Goal: Task Accomplishment & Management: Manage account settings

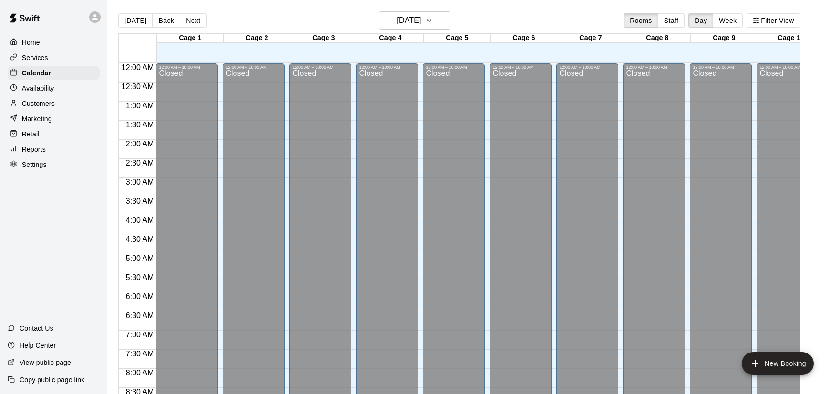
scroll to position [574, 0]
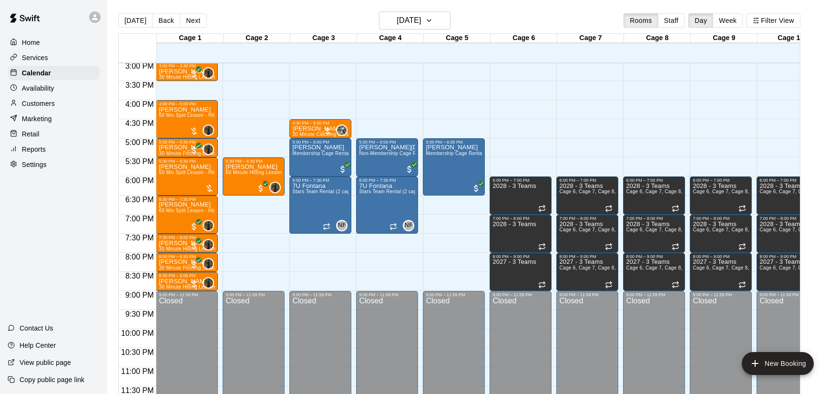
click at [235, 14] on div "[DATE] Back [DATE][DATE] Rooms Staff Day Week Filter View" at bounding box center [459, 22] width 682 height 22
click at [56, 105] on div "Customers" at bounding box center [54, 103] width 92 height 14
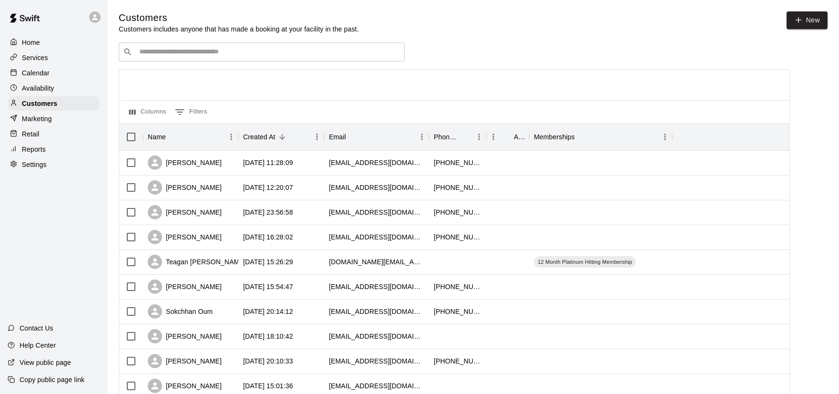
click at [255, 57] on div "​ ​" at bounding box center [262, 51] width 286 height 19
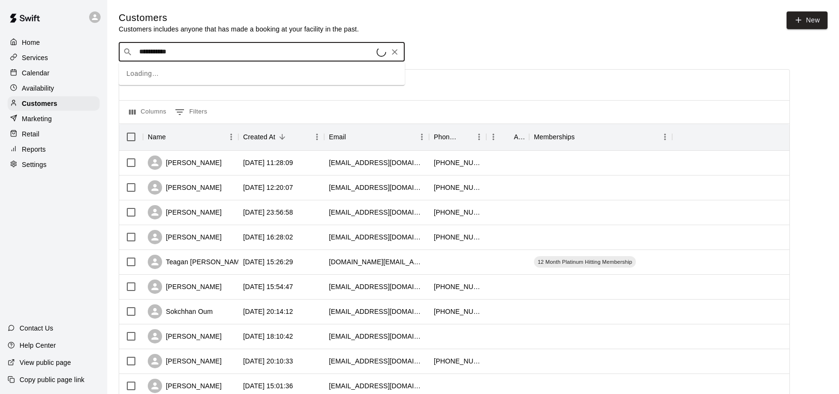
type input "**********"
click at [224, 80] on div "[PERSON_NAME] [EMAIL_ADDRESS][DOMAIN_NAME]" at bounding box center [271, 77] width 252 height 21
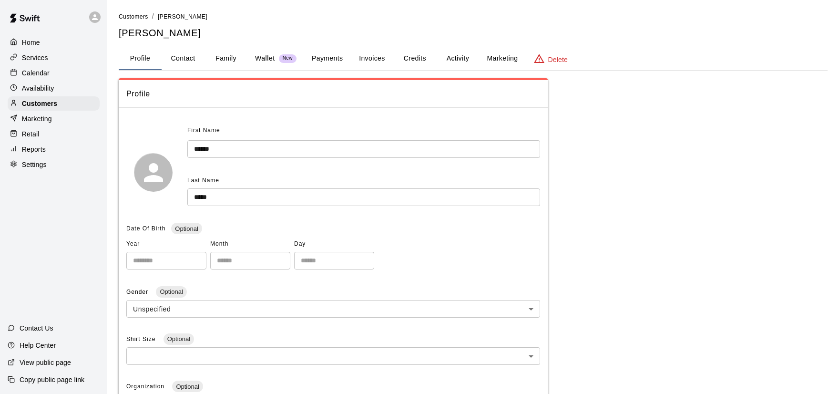
click at [188, 61] on button "Contact" at bounding box center [183, 58] width 43 height 23
select select "**"
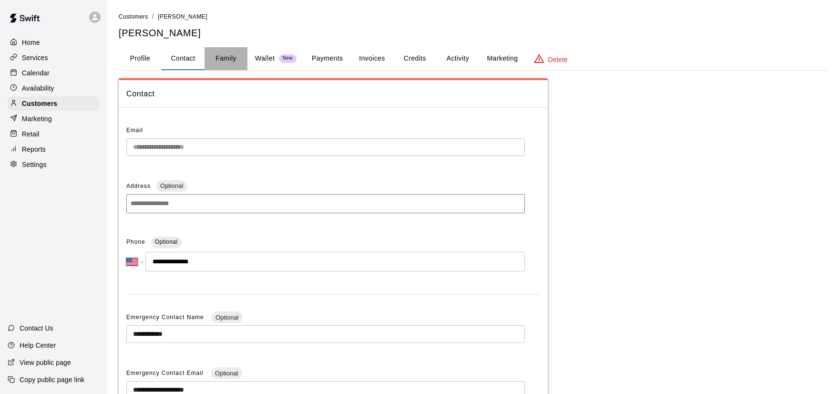
click at [228, 61] on button "Family" at bounding box center [226, 58] width 43 height 23
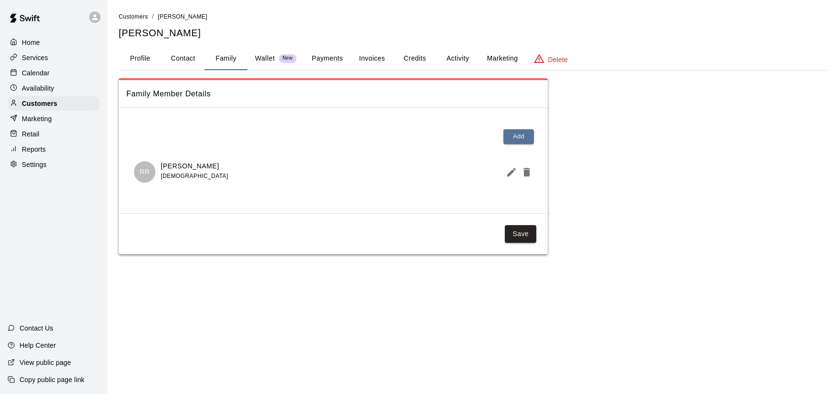
click at [278, 63] on button "Wallet New" at bounding box center [276, 58] width 57 height 23
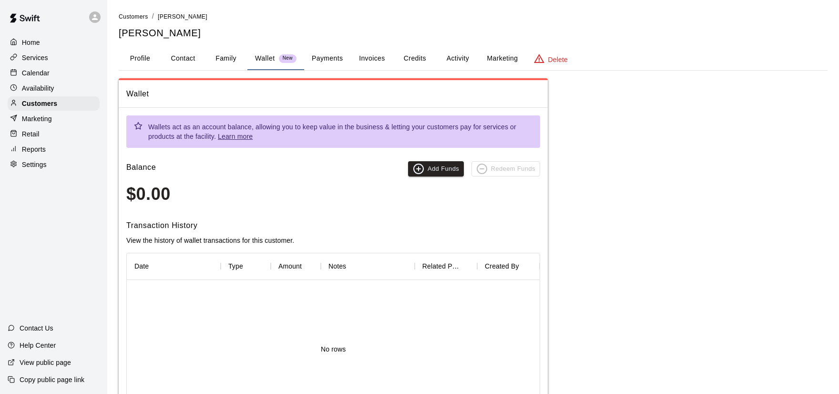
click at [321, 57] on button "Payments" at bounding box center [327, 58] width 46 height 23
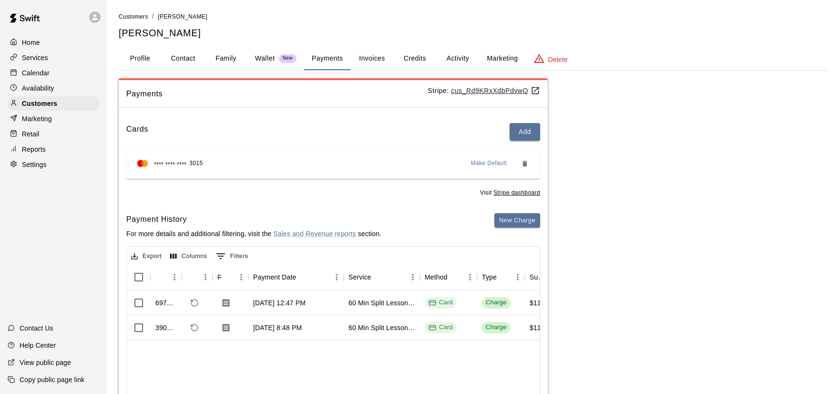
click at [368, 55] on button "Invoices" at bounding box center [372, 58] width 43 height 23
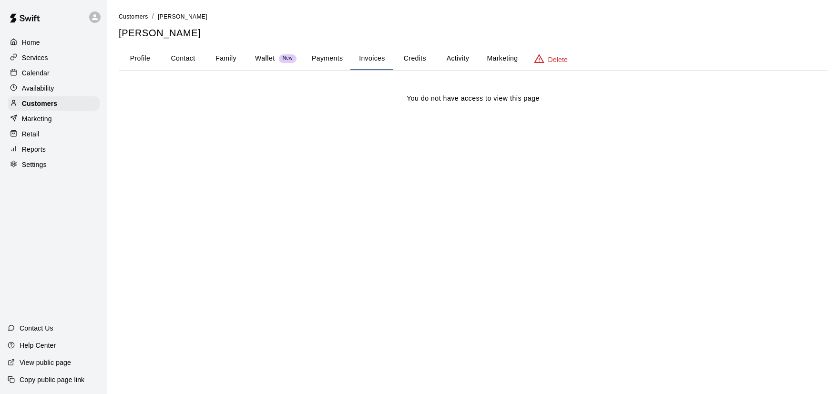
click at [407, 65] on button "Credits" at bounding box center [414, 58] width 43 height 23
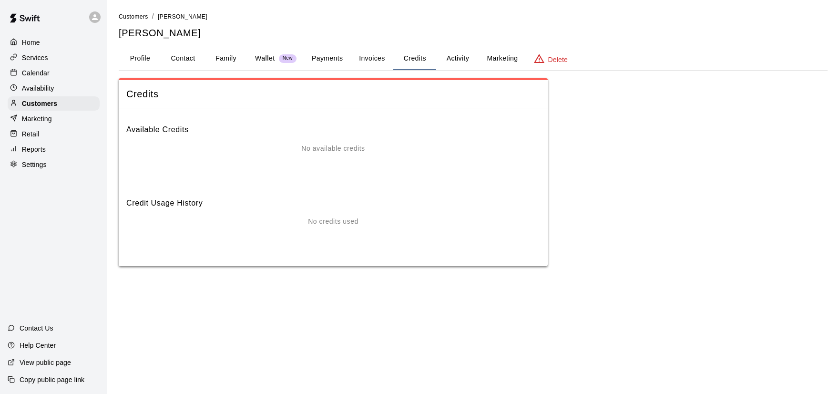
click at [457, 60] on button "Activity" at bounding box center [457, 58] width 43 height 23
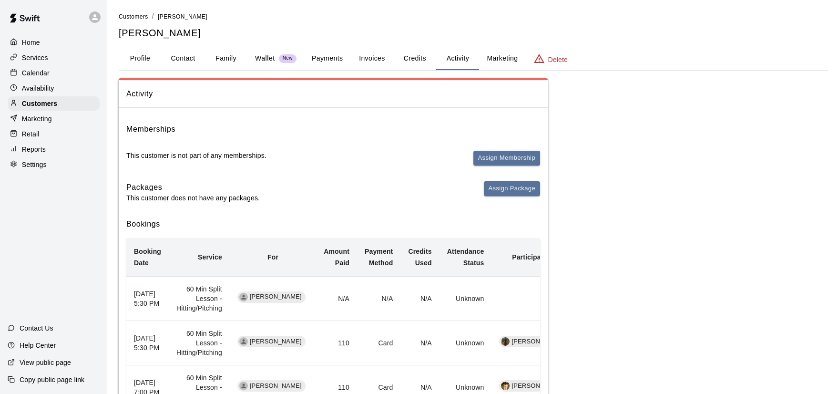
click at [53, 76] on div "Calendar" at bounding box center [54, 73] width 92 height 14
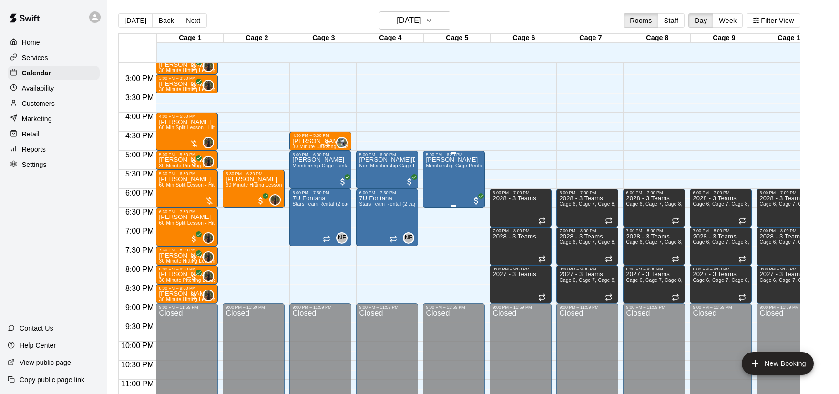
scroll to position [562, 0]
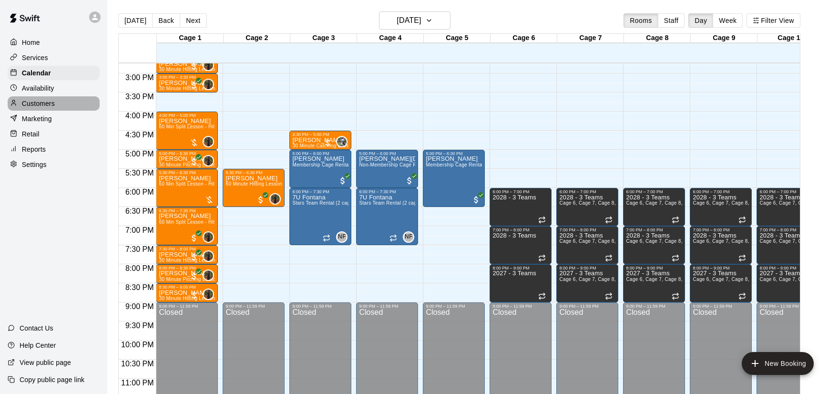
click at [65, 103] on div "Customers" at bounding box center [54, 103] width 92 height 14
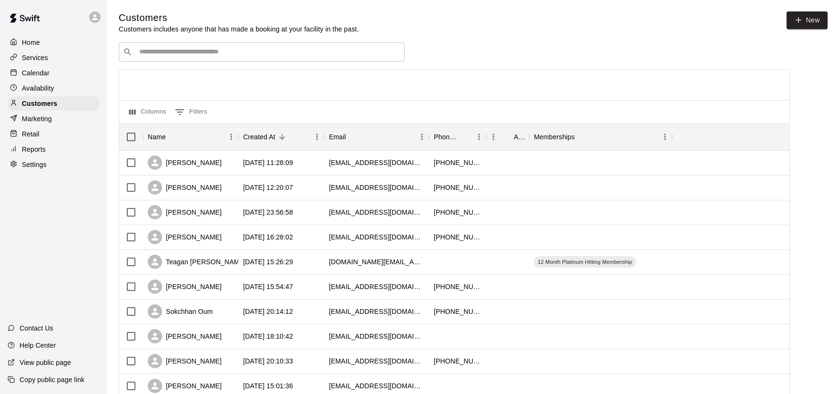
click at [228, 53] on input "Search customers by name or email" at bounding box center [268, 52] width 264 height 10
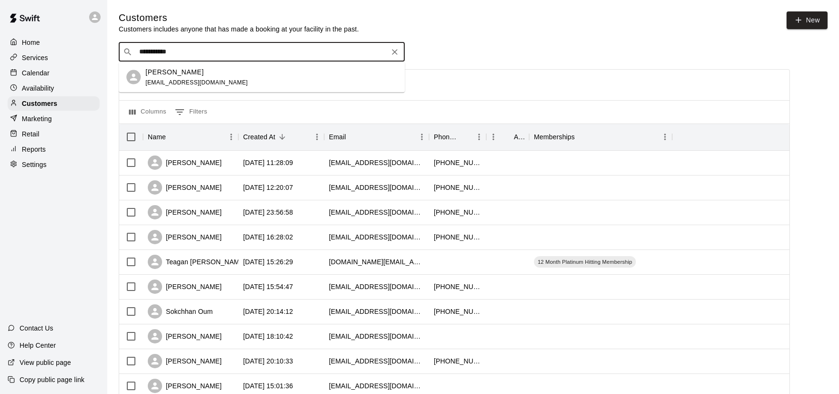
type input "**********"
click at [269, 82] on div "[PERSON_NAME] [EMAIL_ADDRESS][DOMAIN_NAME]" at bounding box center [271, 77] width 252 height 21
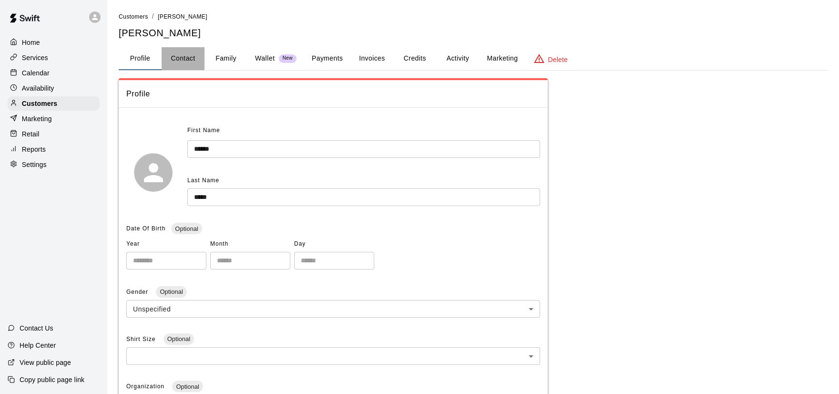
drag, startPoint x: 186, startPoint y: 60, endPoint x: 191, endPoint y: 66, distance: 8.2
click at [186, 60] on button "Contact" at bounding box center [183, 58] width 43 height 23
select select "**"
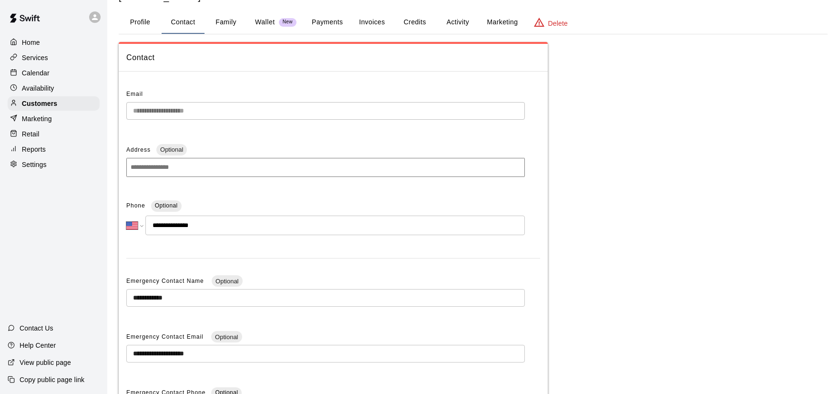
scroll to position [37, 0]
click at [66, 70] on div "Calendar" at bounding box center [54, 73] width 92 height 14
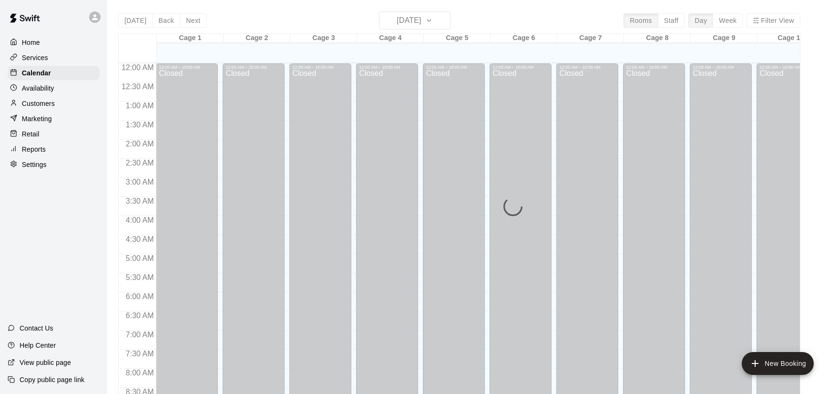
scroll to position [465, 0]
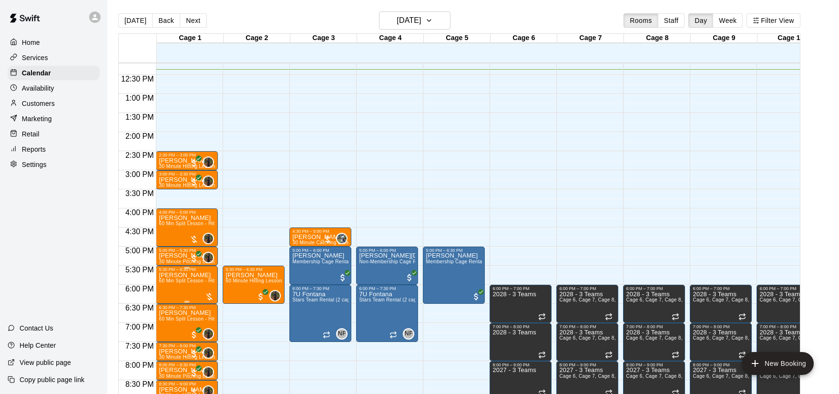
click at [177, 282] on span "60 Min Split Lesson - Hitting/Pitching" at bounding box center [201, 280] width 84 height 5
click at [171, 293] on icon "edit" at bounding box center [168, 287] width 11 height 11
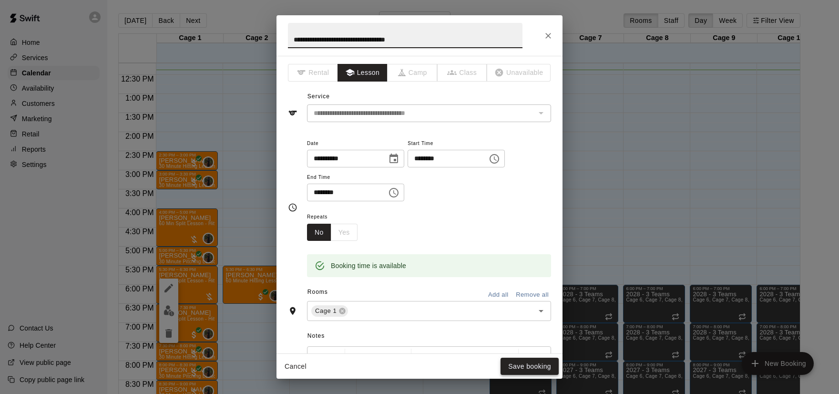
click at [524, 366] on button "Save booking" at bounding box center [530, 367] width 58 height 18
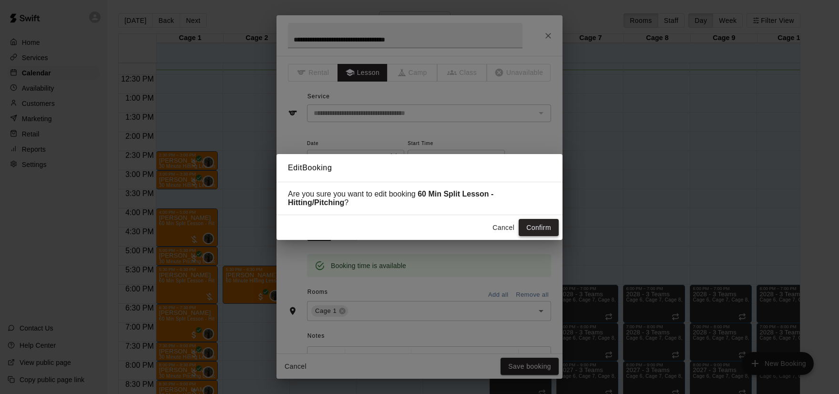
click at [535, 227] on button "Confirm" at bounding box center [539, 228] width 40 height 18
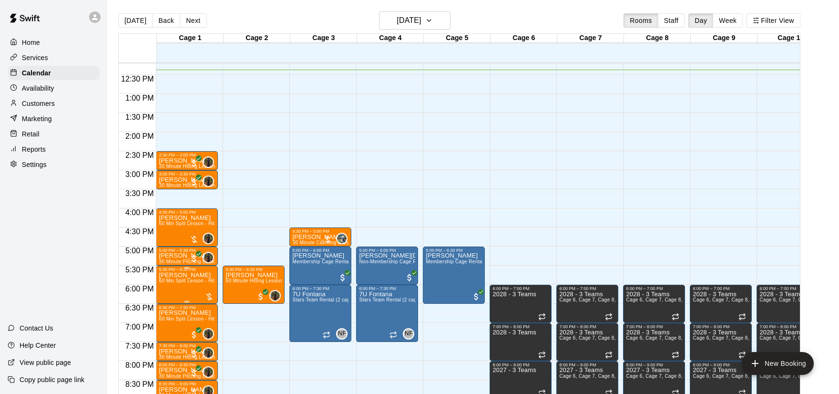
click at [179, 279] on span "60 Min Split Lesson - Hitting/Pitching" at bounding box center [201, 280] width 84 height 5
click at [169, 312] on img "edit" at bounding box center [169, 310] width 11 height 11
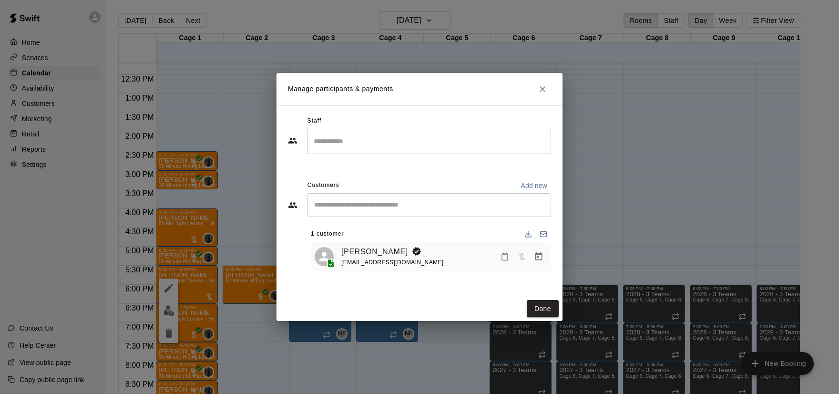
click at [370, 146] on input "Search staff" at bounding box center [429, 141] width 236 height 17
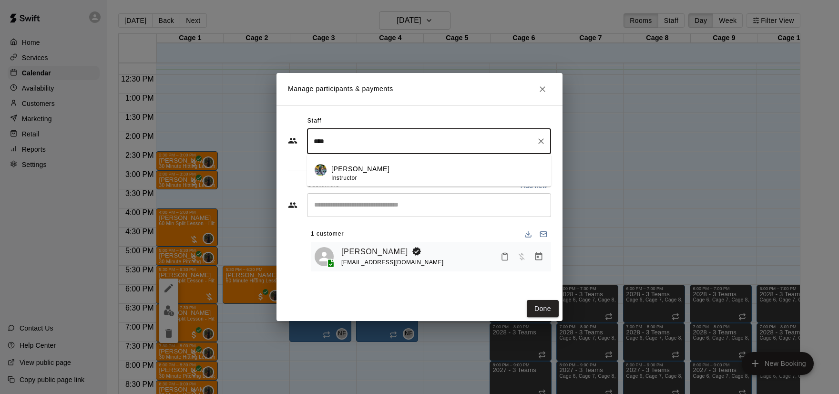
click at [382, 169] on div "[PERSON_NAME] Instructor" at bounding box center [437, 173] width 212 height 19
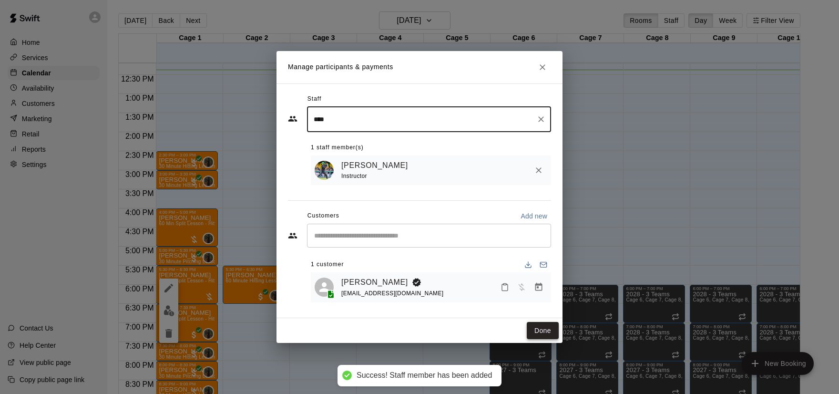
type input "****"
click at [543, 327] on button "Done" at bounding box center [543, 331] width 32 height 18
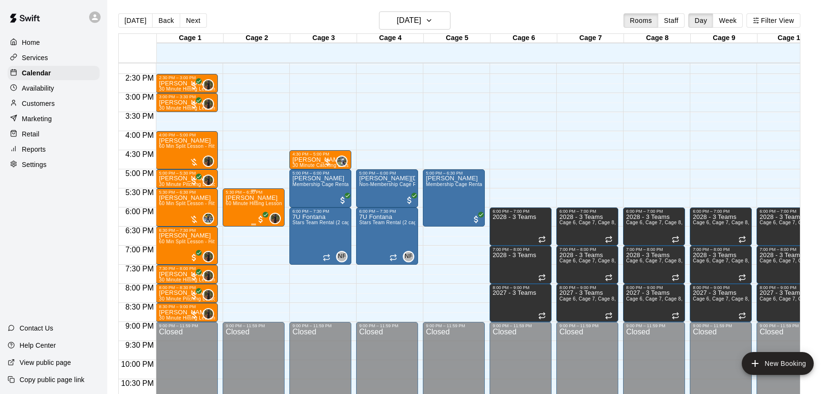
scroll to position [545, 0]
